Goal: Transaction & Acquisition: Download file/media

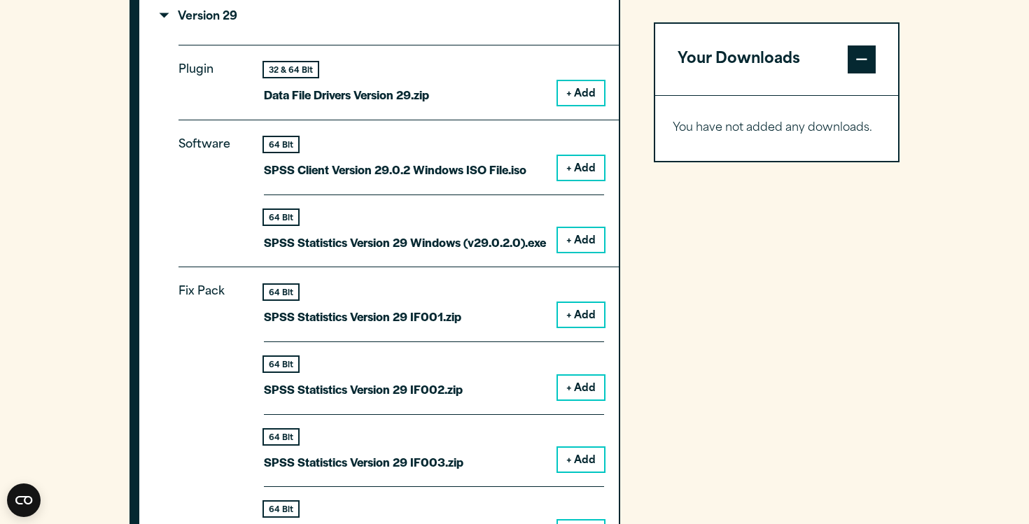
scroll to position [1700, 0]
drag, startPoint x: 179, startPoint y: 77, endPoint x: 230, endPoint y: 82, distance: 51.3
click at [230, 82] on p "Plugin" at bounding box center [209, 76] width 63 height 34
copy p "Plugin"
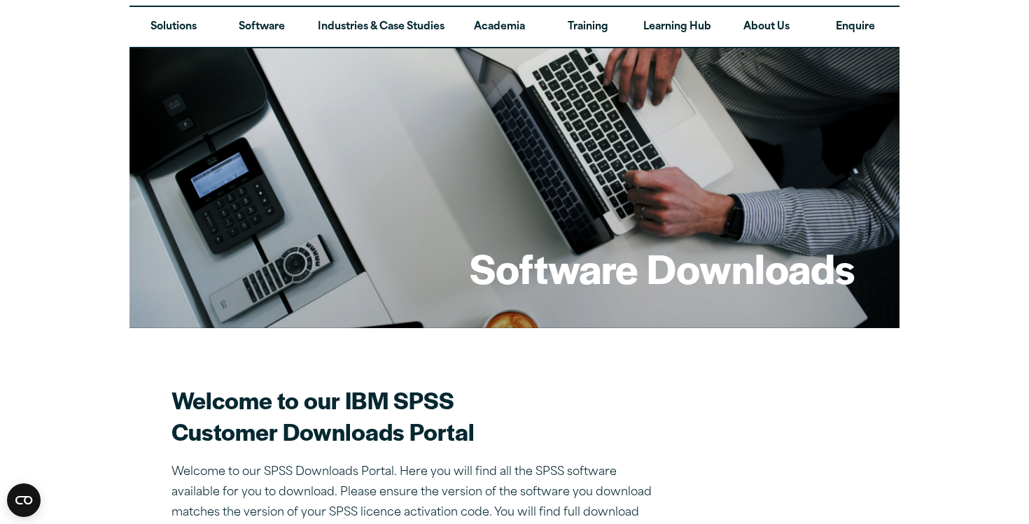
scroll to position [0, 0]
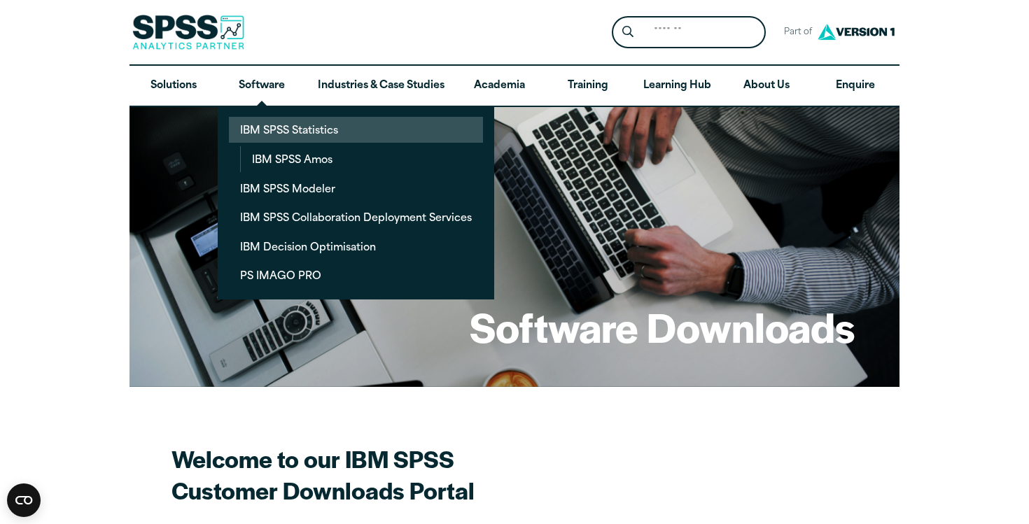
click at [283, 118] on link "IBM SPSS Statistics" at bounding box center [356, 130] width 254 height 26
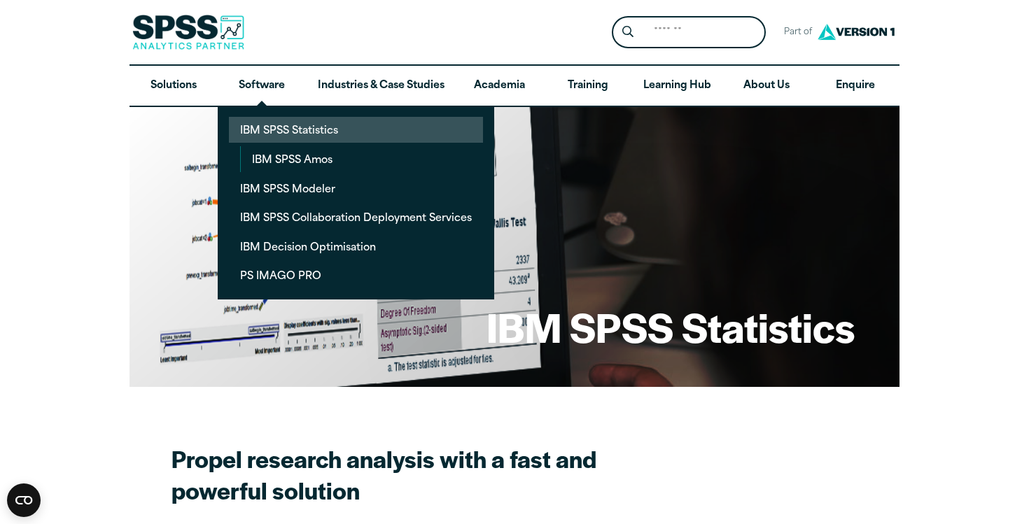
click at [269, 130] on link "IBM SPSS Statistics" at bounding box center [356, 130] width 254 height 26
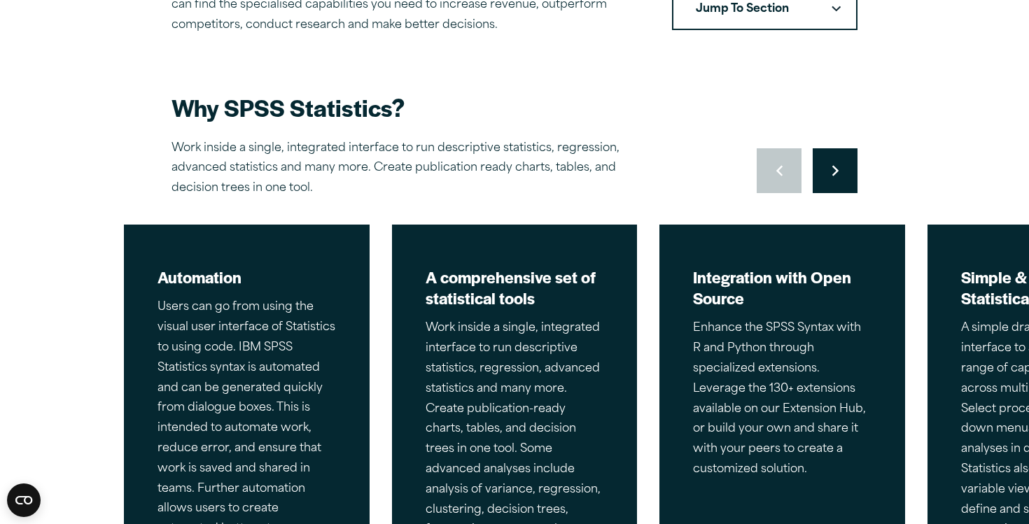
scroll to position [590, 0]
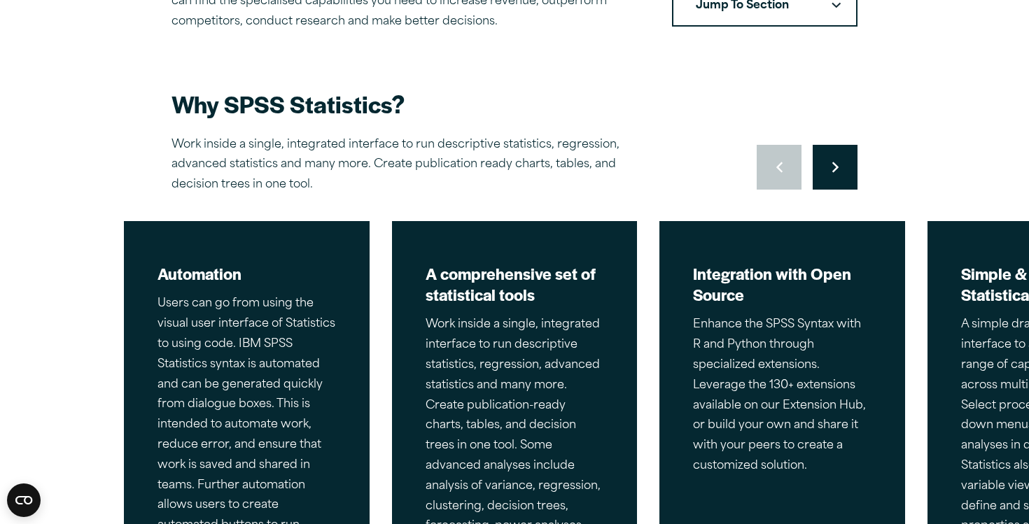
click at [776, 13] on button "Jump To Section" at bounding box center [764, 4] width 185 height 43
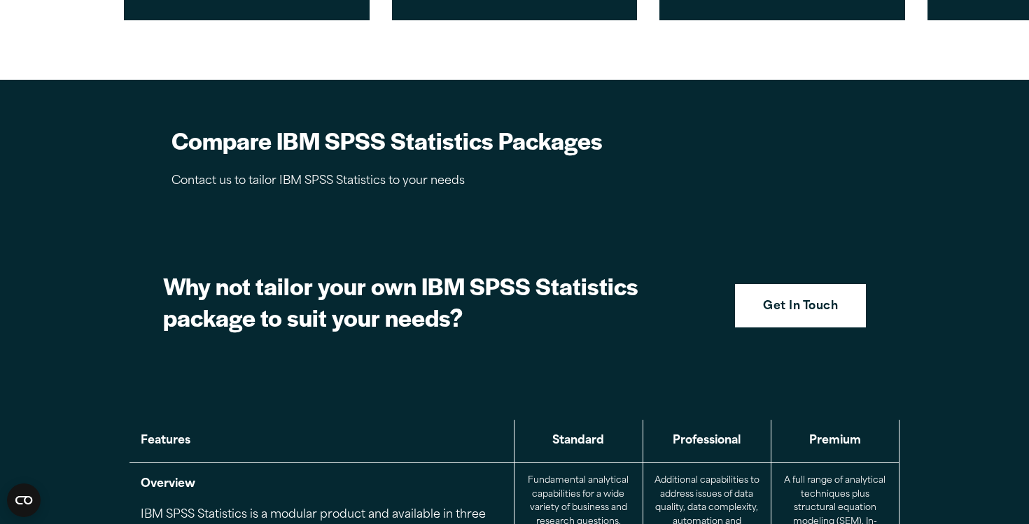
scroll to position [1289, 0]
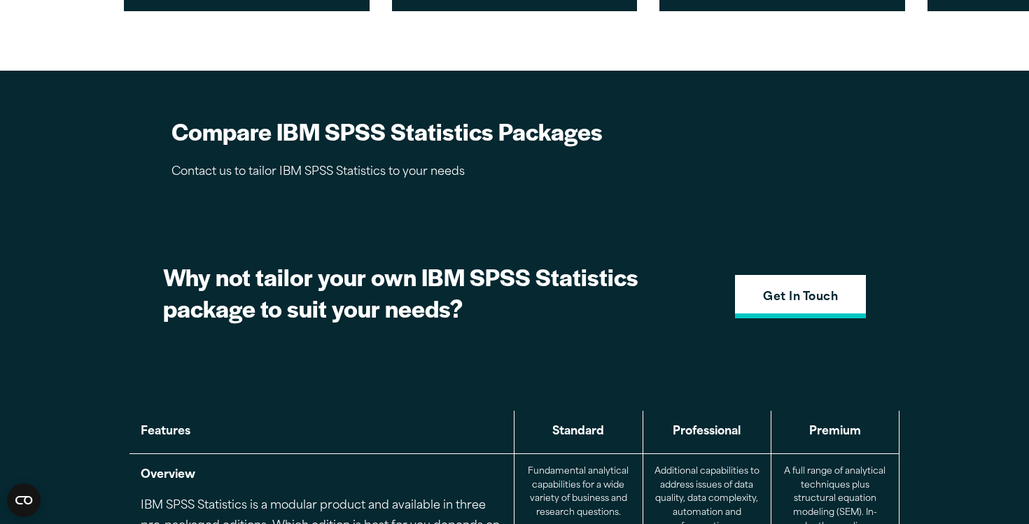
click at [766, 289] on strong "Get In Touch" at bounding box center [800, 298] width 75 height 18
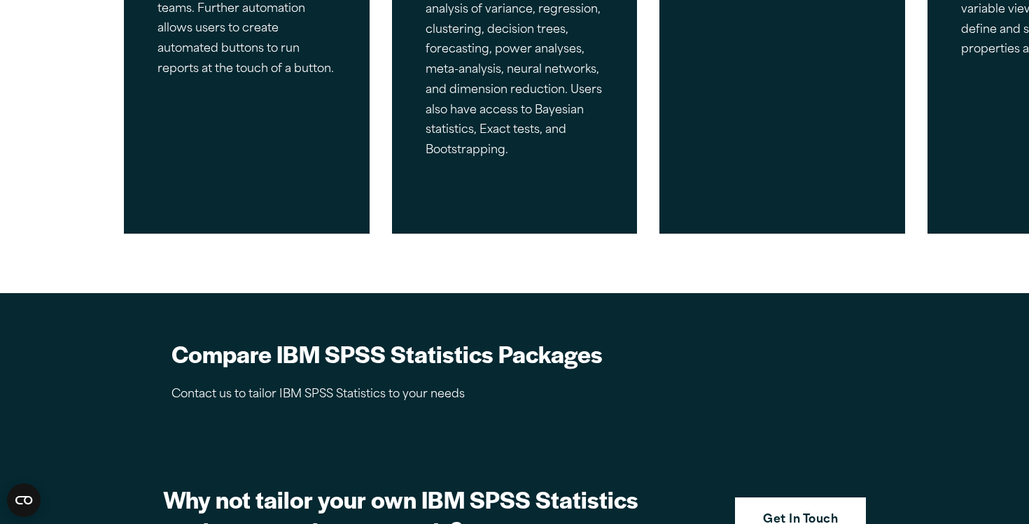
scroll to position [329, 0]
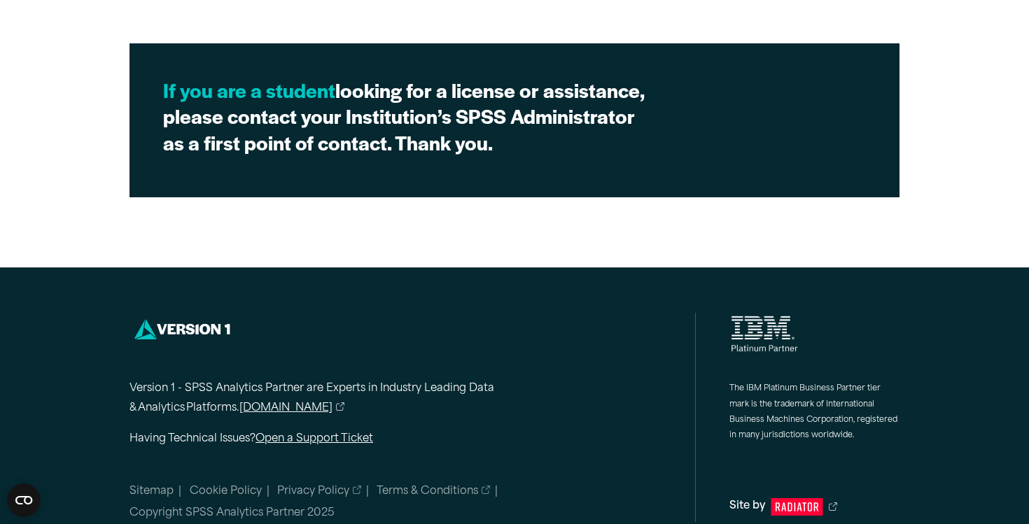
scroll to position [935, 0]
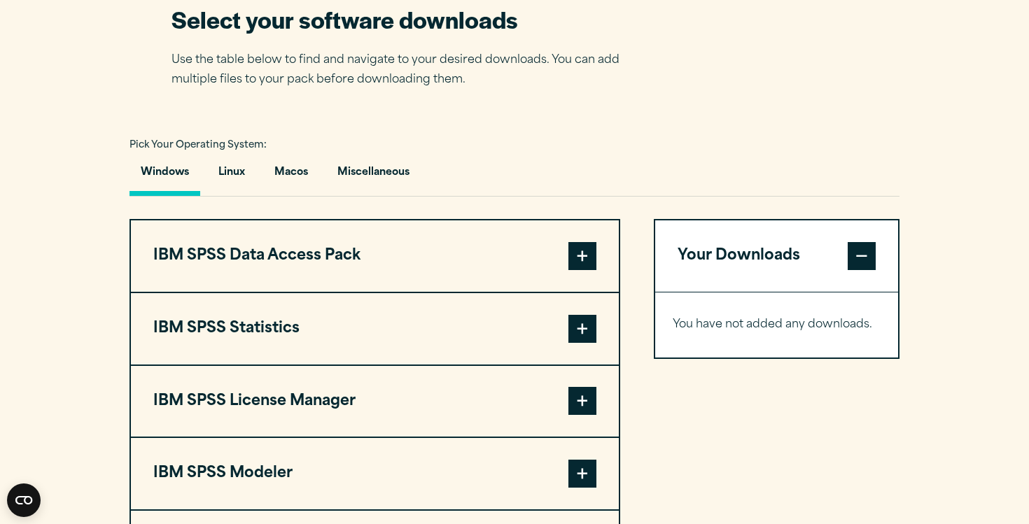
scroll to position [917, 0]
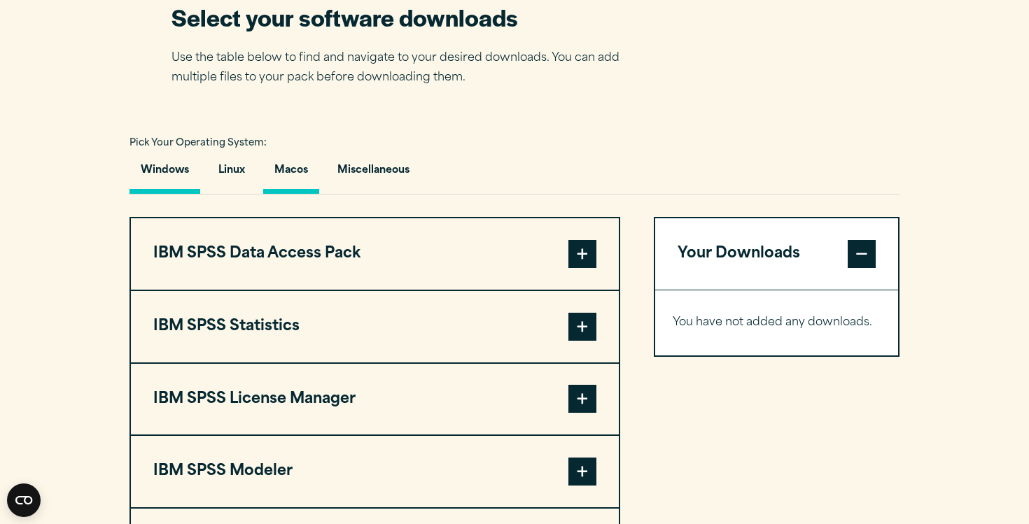
click at [300, 175] on button "Macos" at bounding box center [291, 174] width 56 height 40
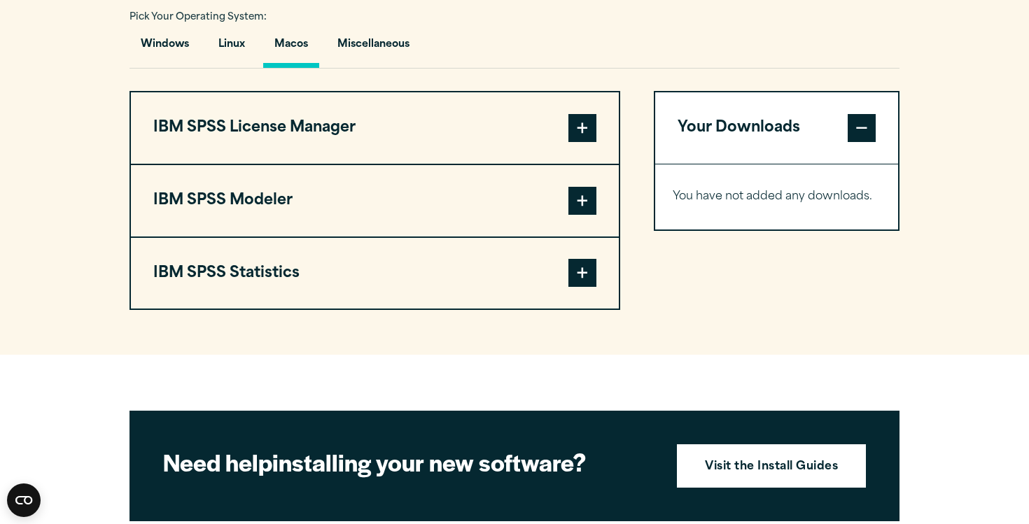
scroll to position [1054, 0]
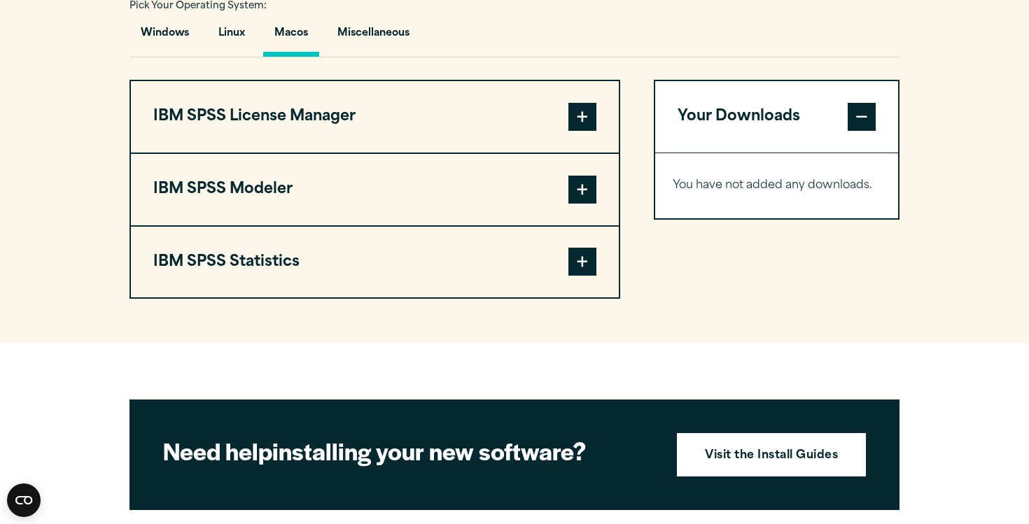
click at [314, 272] on button "IBM SPSS Statistics" at bounding box center [375, 262] width 488 height 71
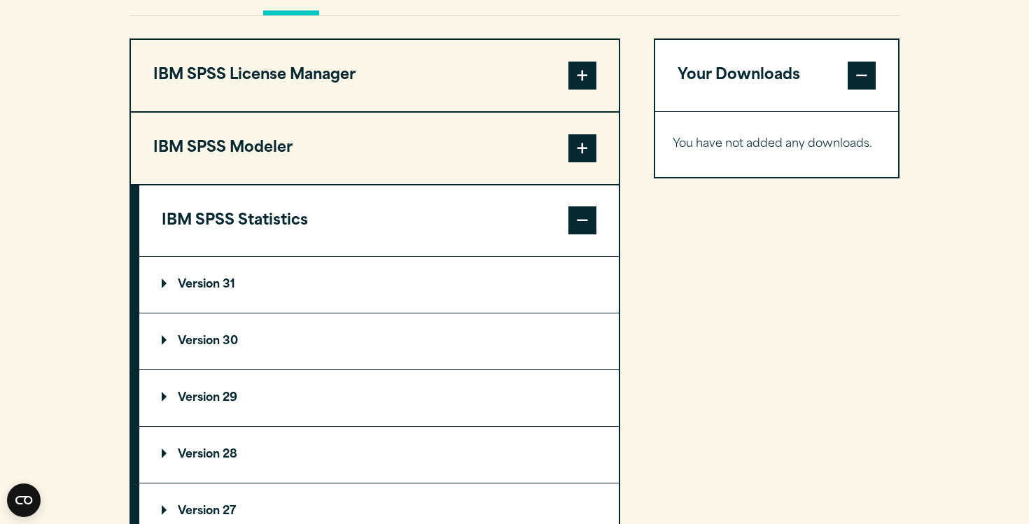
scroll to position [1228, 0]
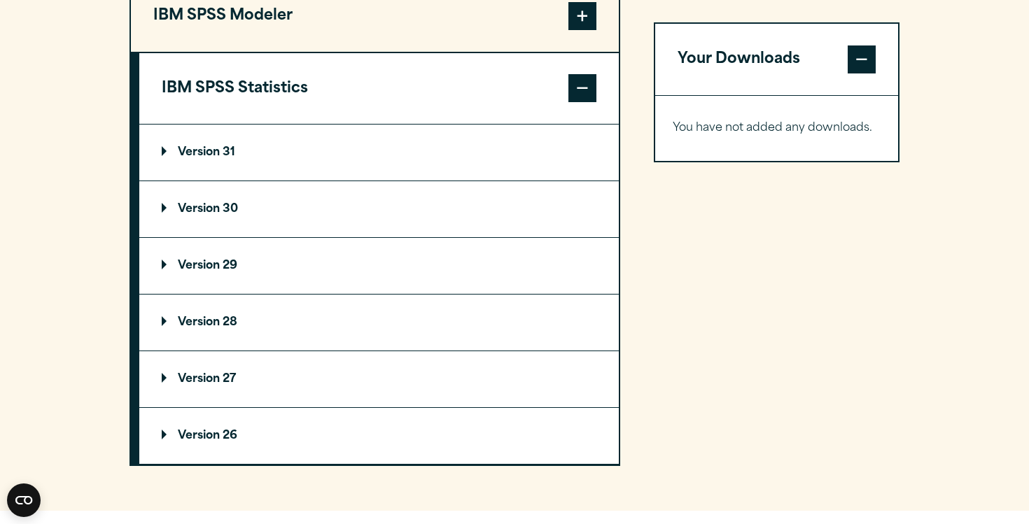
click at [252, 154] on summary "Version 31" at bounding box center [378, 153] width 479 height 56
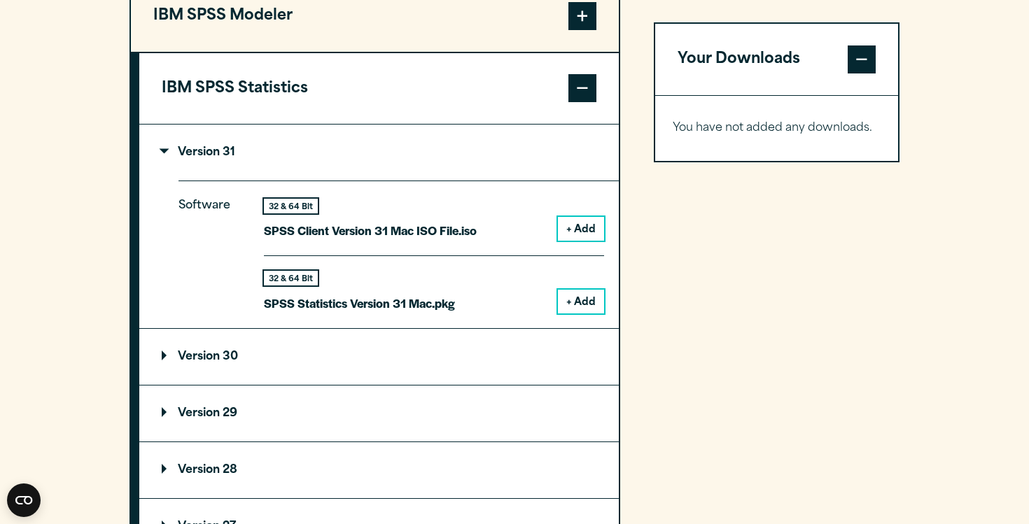
click at [228, 363] on p "Version 30" at bounding box center [200, 356] width 76 height 11
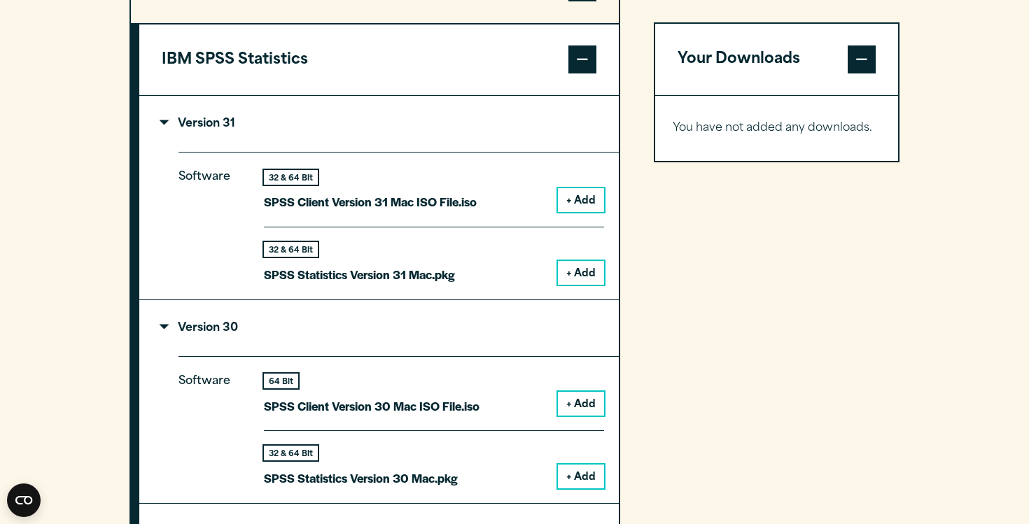
scroll to position [1256, 0]
click at [516, 280] on div "32 & 64 Bit SPSS Statistics Version 31 Mac.pkg + Add" at bounding box center [434, 256] width 340 height 58
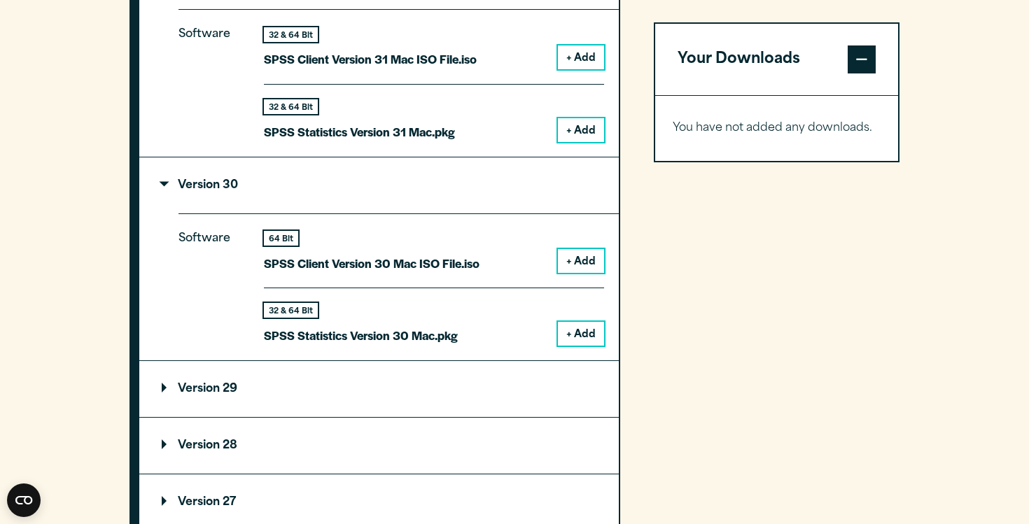
scroll to position [1418, 0]
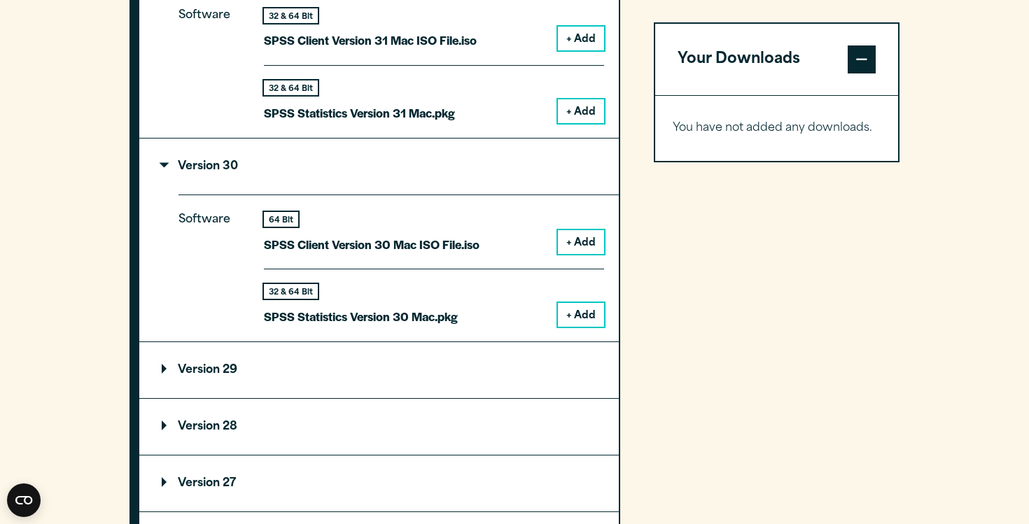
click at [566, 312] on button "+ Add" at bounding box center [581, 315] width 46 height 24
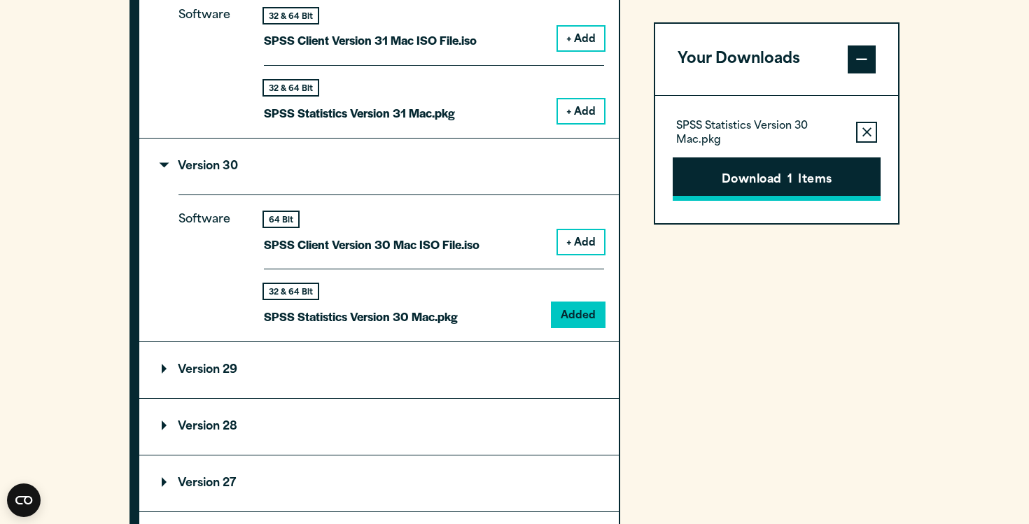
click at [748, 189] on button "Download 1 Items" at bounding box center [777, 178] width 208 height 43
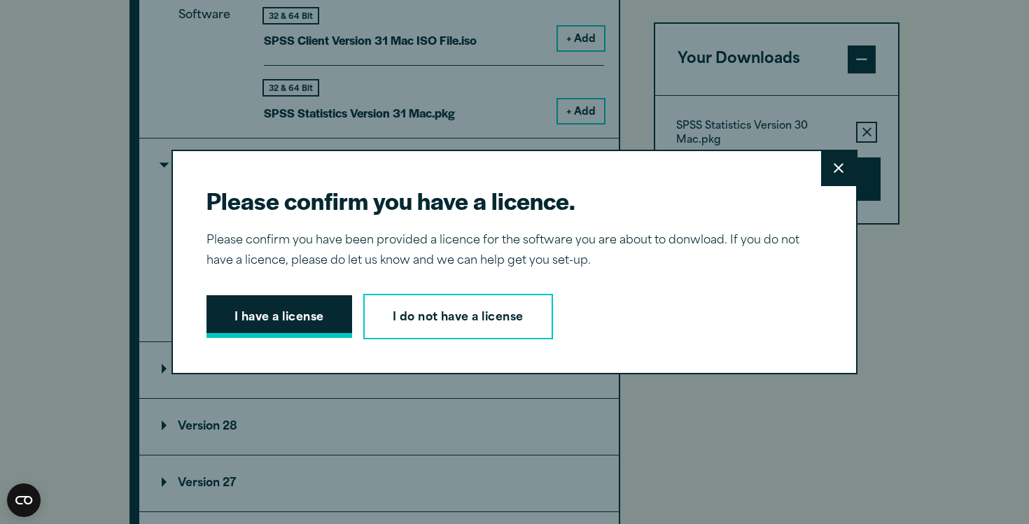
click at [308, 318] on button "I have a license" at bounding box center [279, 316] width 146 height 43
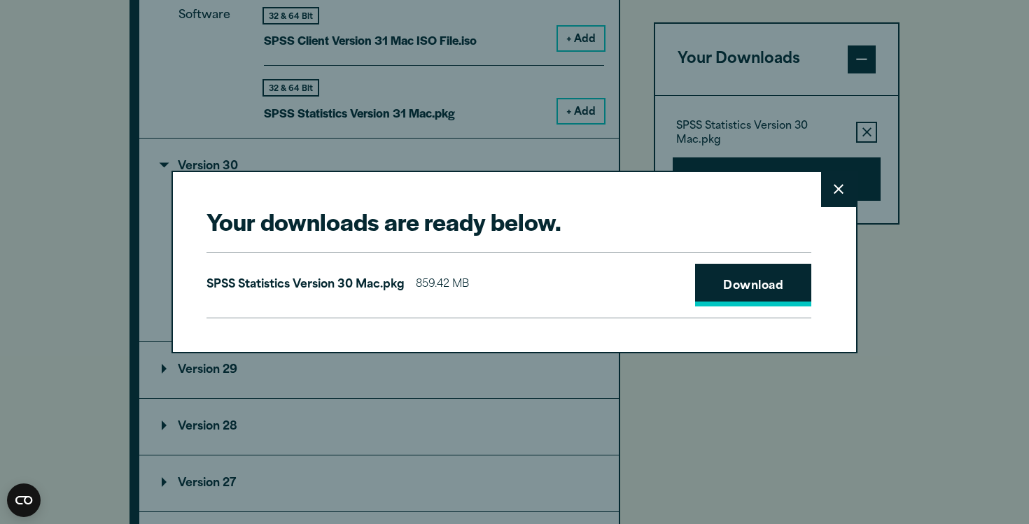
click at [734, 277] on link "Download" at bounding box center [753, 285] width 116 height 43
click at [835, 195] on button "Close" at bounding box center [838, 189] width 35 height 35
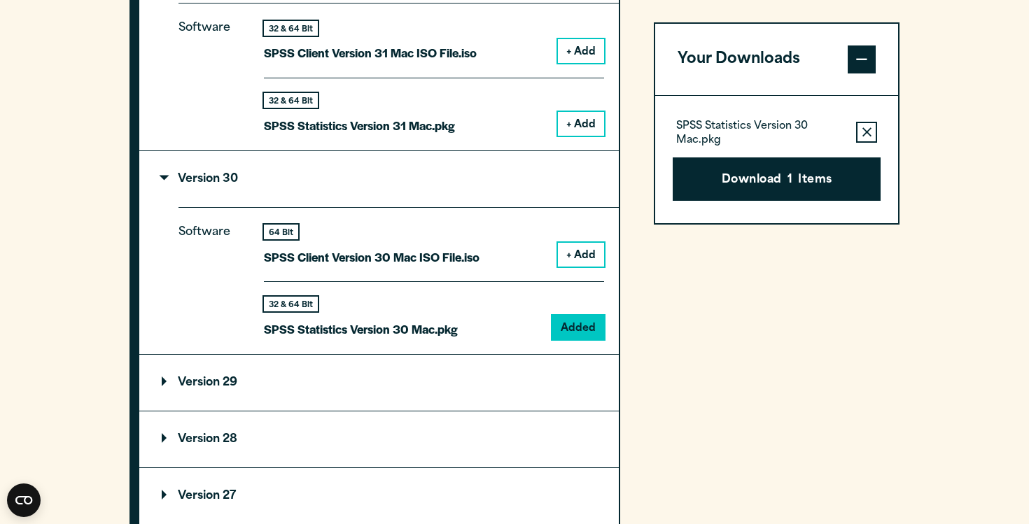
scroll to position [1405, 0]
